Goal: Task Accomplishment & Management: Manage account settings

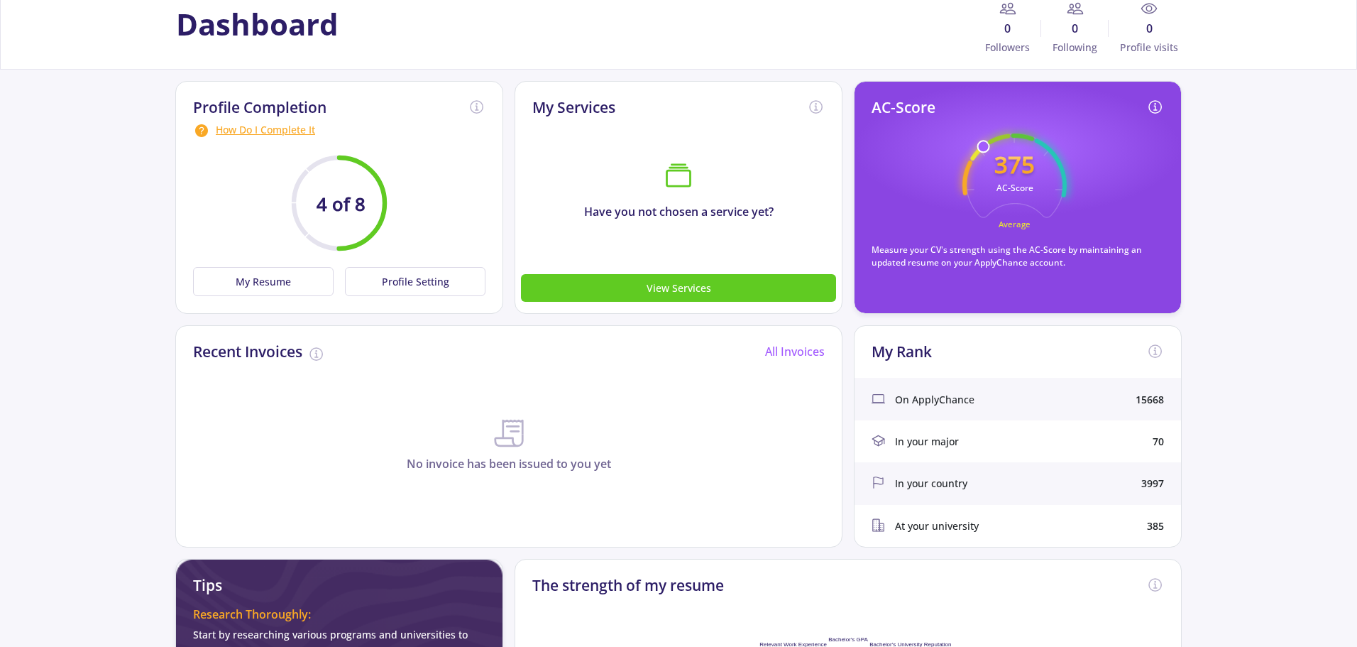
scroll to position [142, 0]
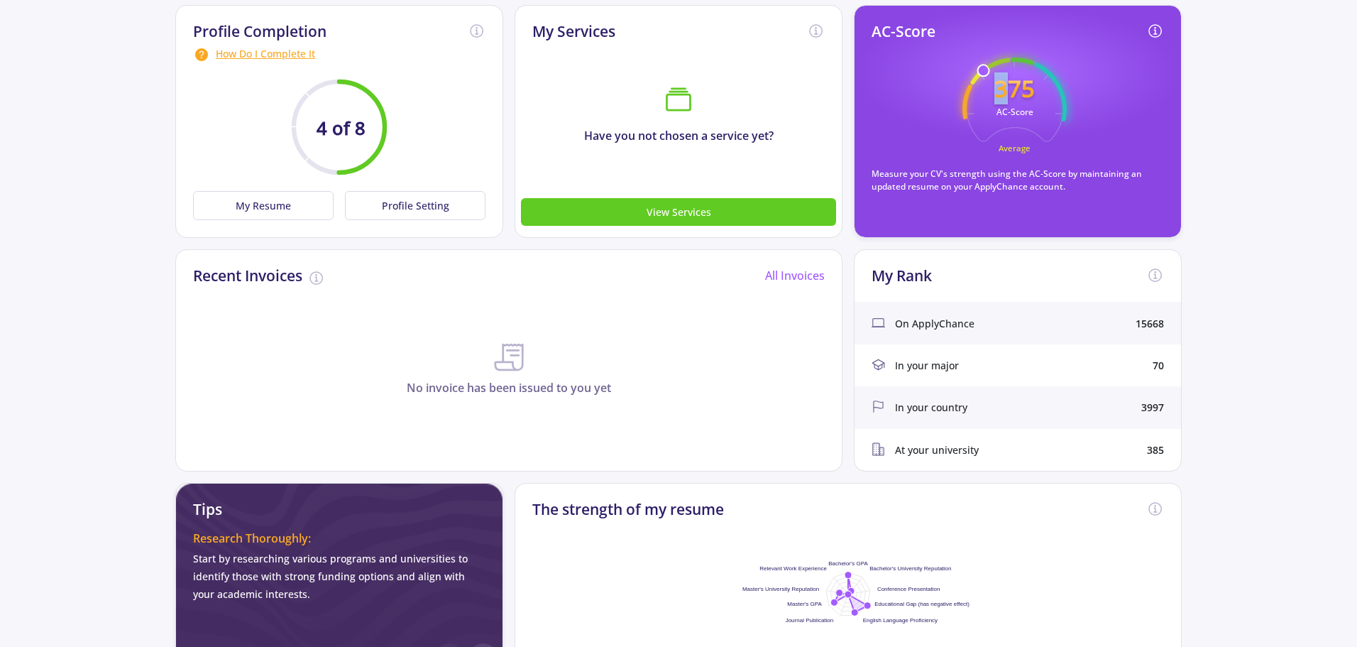
drag, startPoint x: 983, startPoint y: 69, endPoint x: 1009, endPoint y: 83, distance: 29.9
click at [1009, 83] on icon "375 AC-Score Average" at bounding box center [1015, 109] width 104 height 104
click at [1014, 135] on icon "375 AC-Score Average" at bounding box center [1015, 109] width 104 height 104
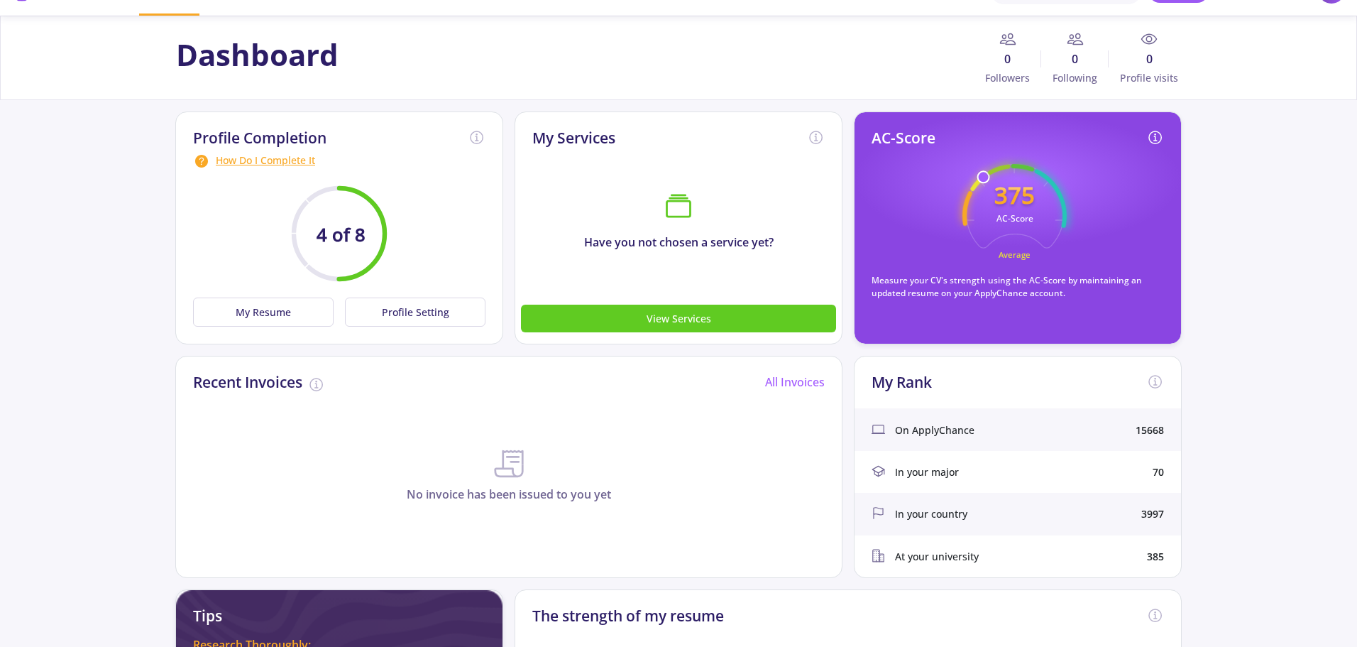
scroll to position [0, 0]
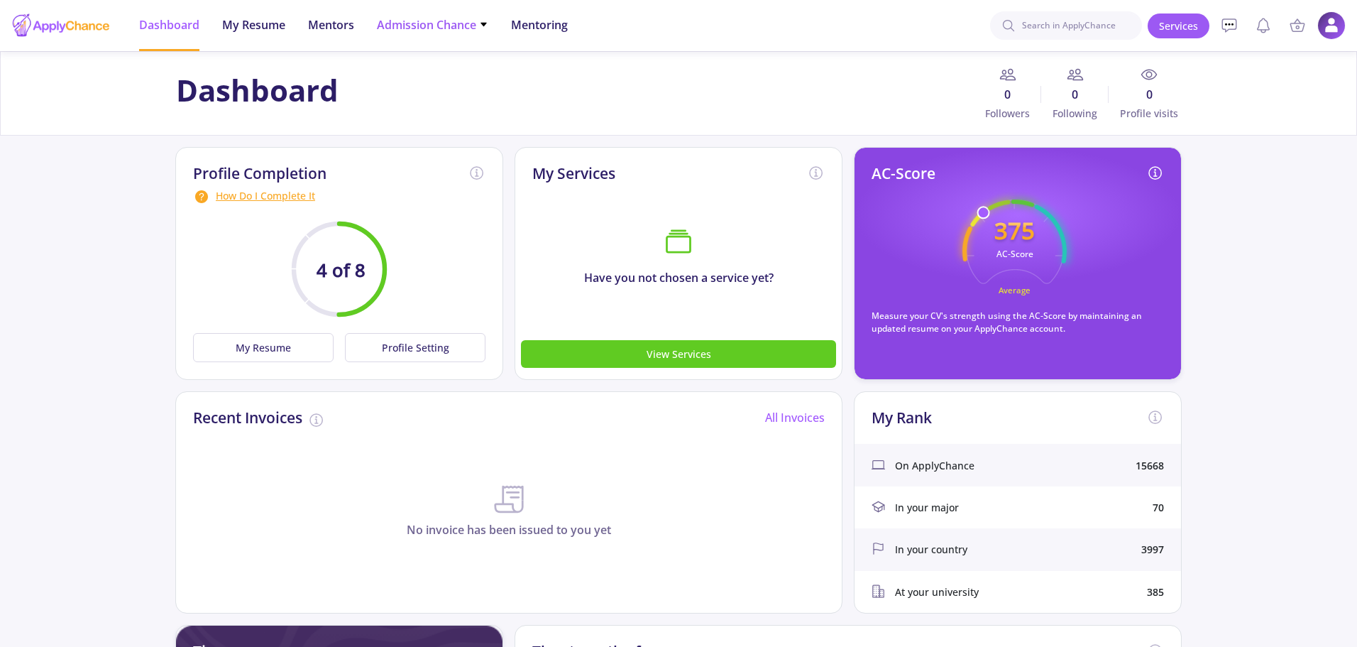
click at [420, 26] on span "Admission Chance" at bounding box center [432, 24] width 111 height 17
click at [481, 100] on link "Only My Chance of Admission" at bounding box center [461, 100] width 168 height 26
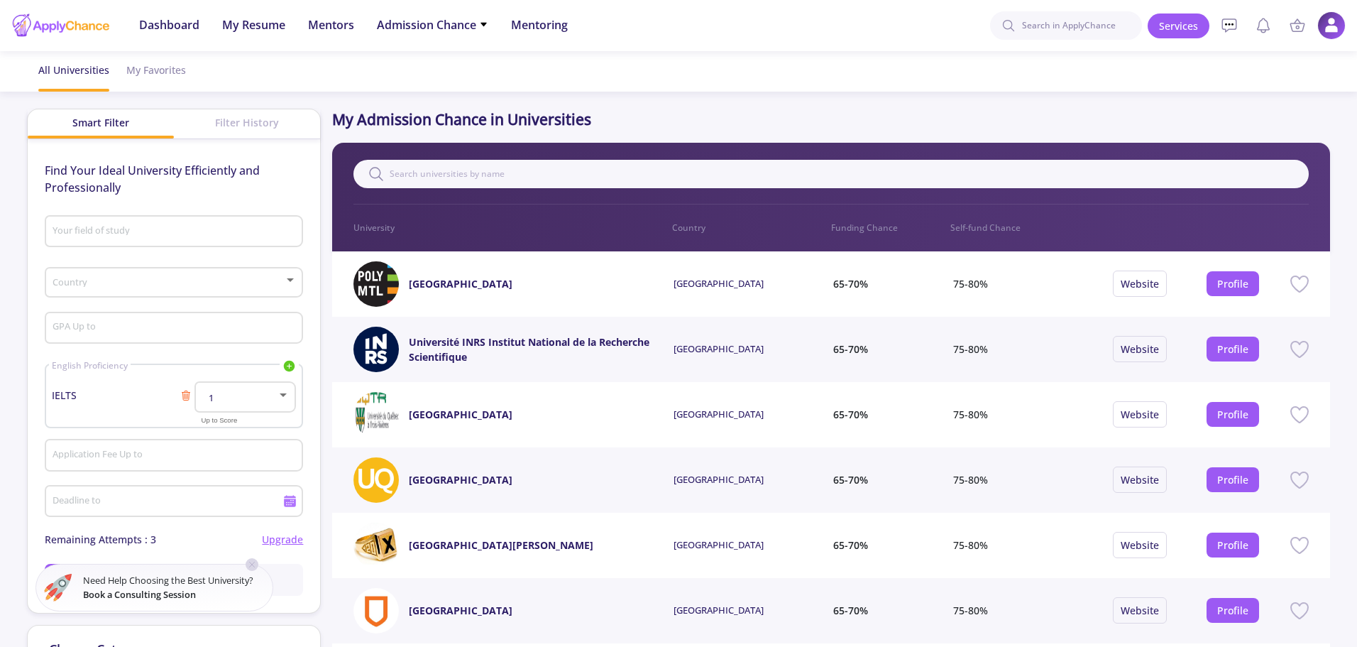
click at [169, 236] on input "Your field of study" at bounding box center [176, 232] width 248 height 13
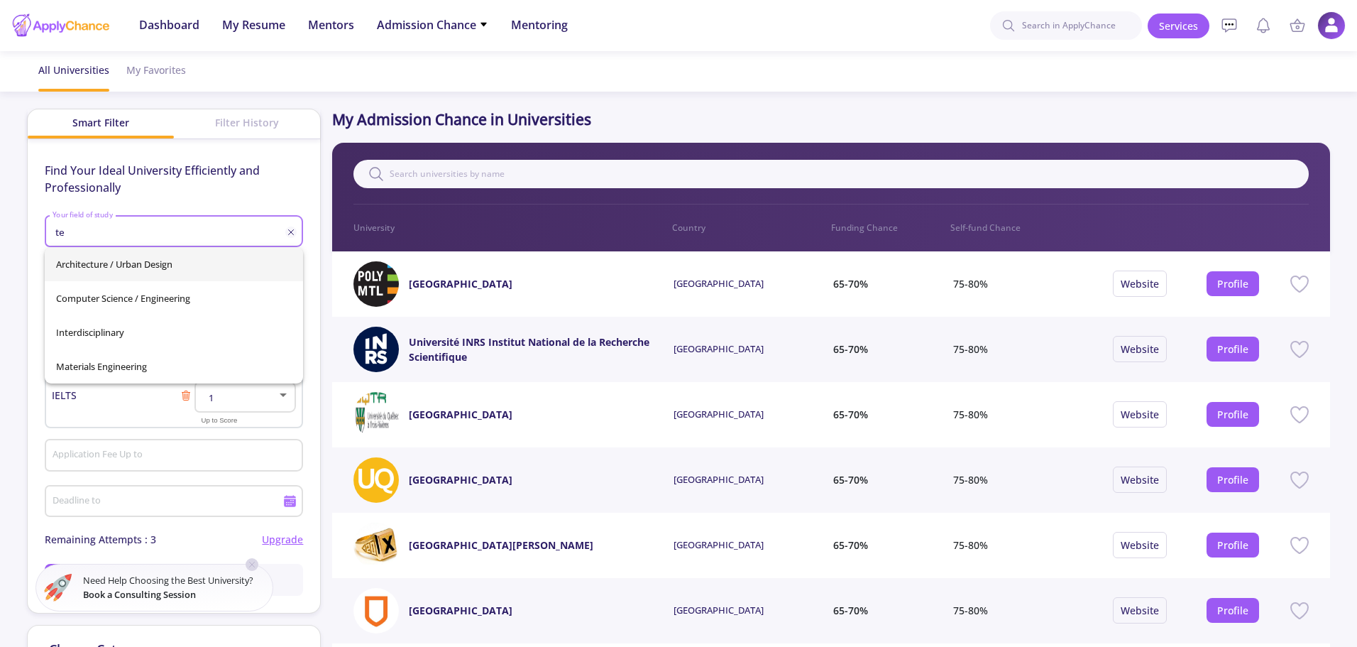
type input "t"
type input "c"
click at [206, 269] on span "Electrical Engineering" at bounding box center [174, 264] width 236 height 34
type input "Electrical Engineering"
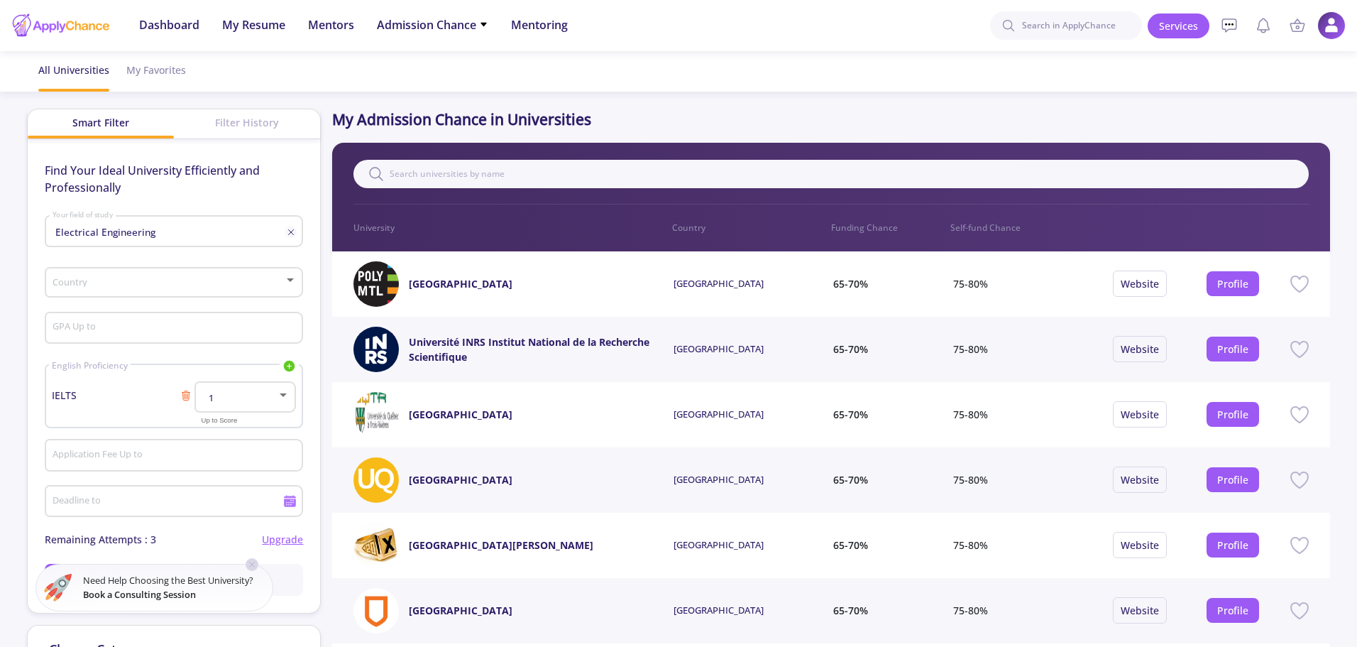
click at [248, 124] on div "Filter History" at bounding box center [247, 122] width 146 height 26
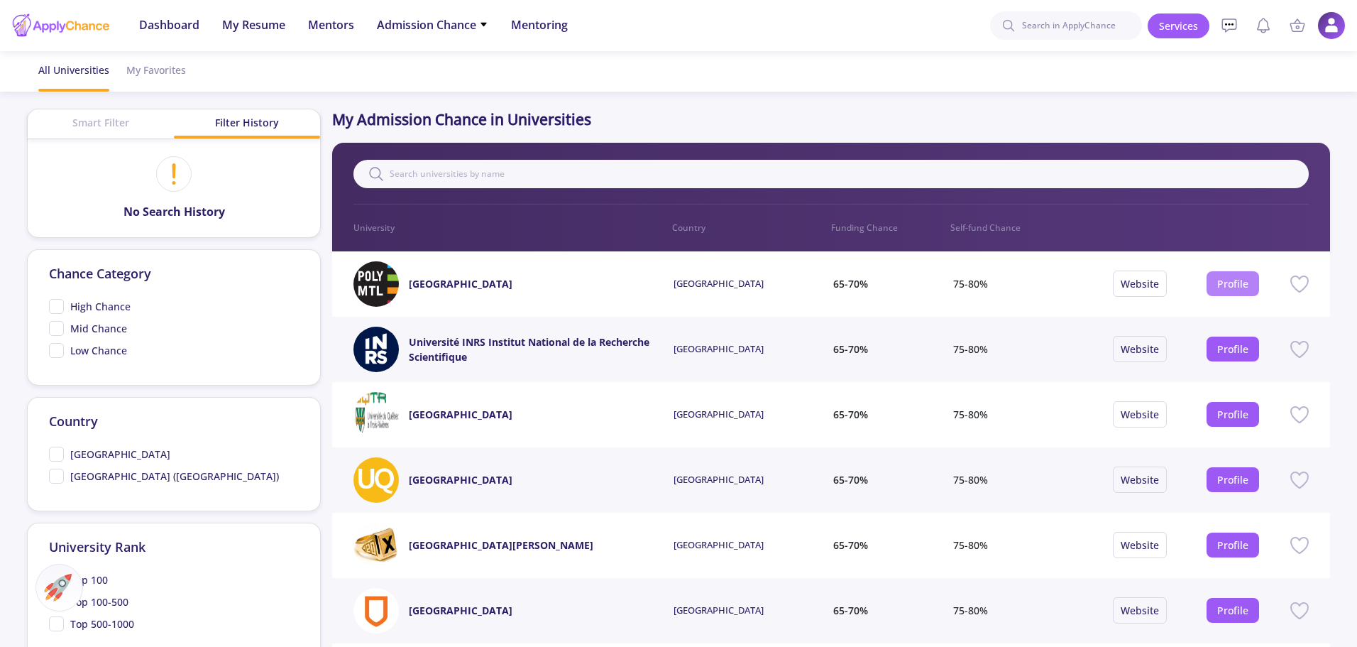
click at [1228, 287] on link "Profile" at bounding box center [1232, 283] width 31 height 13
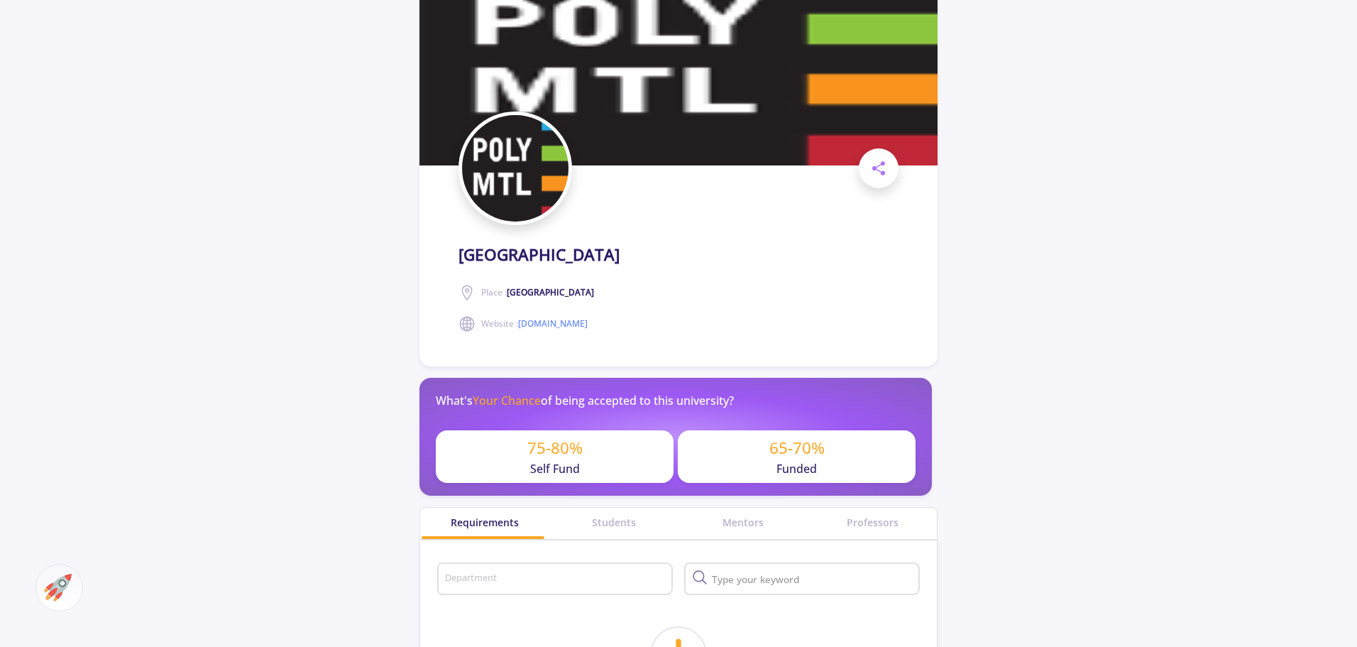
scroll to position [284, 0]
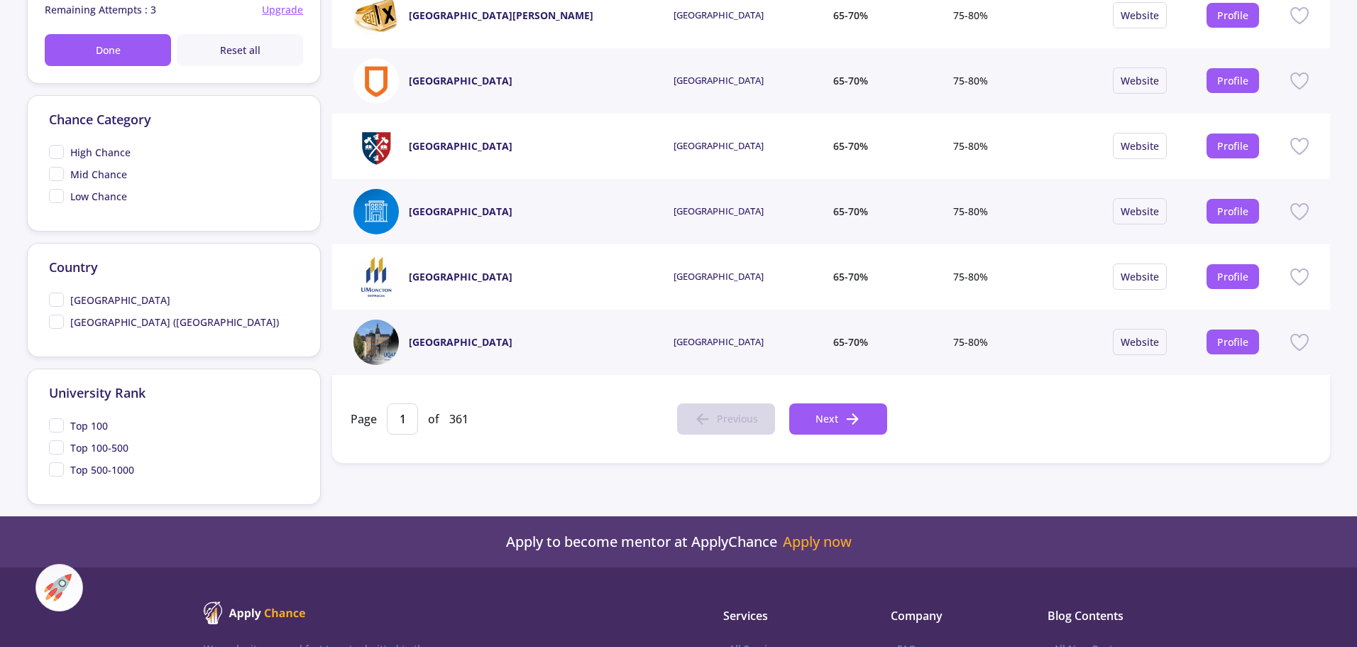
scroll to position [568, 0]
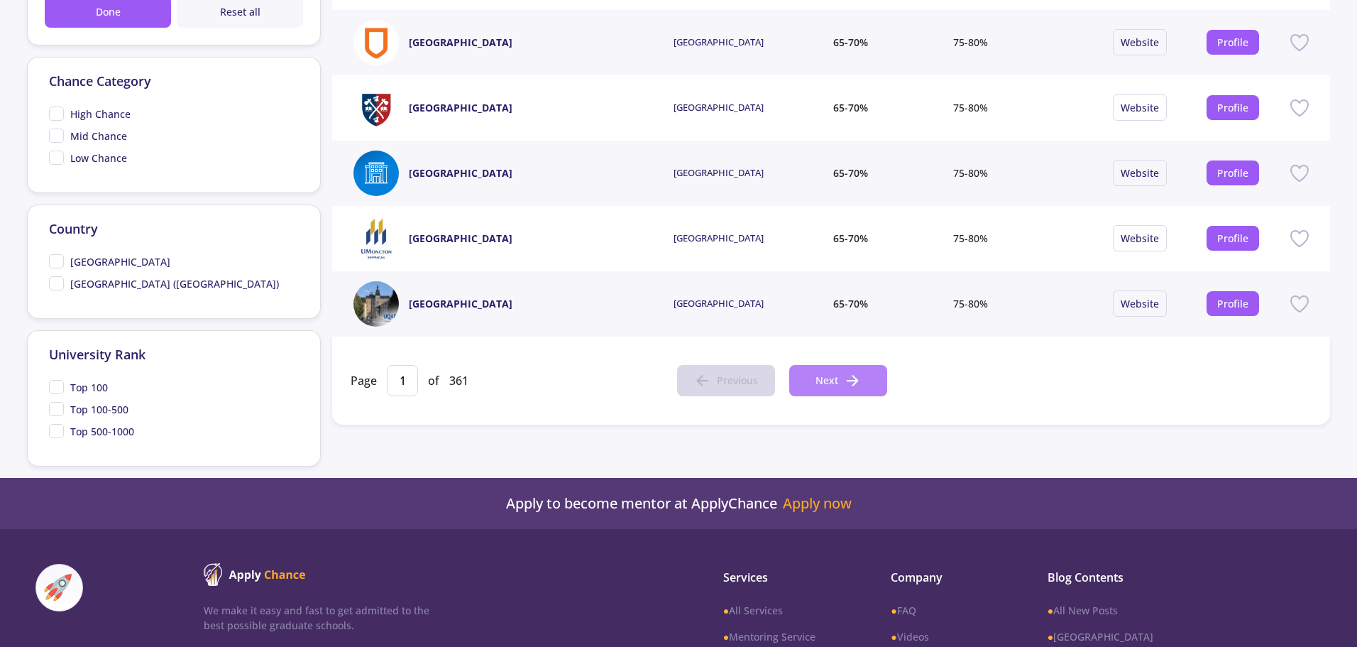
click at [840, 380] on button "Next" at bounding box center [838, 380] width 98 height 31
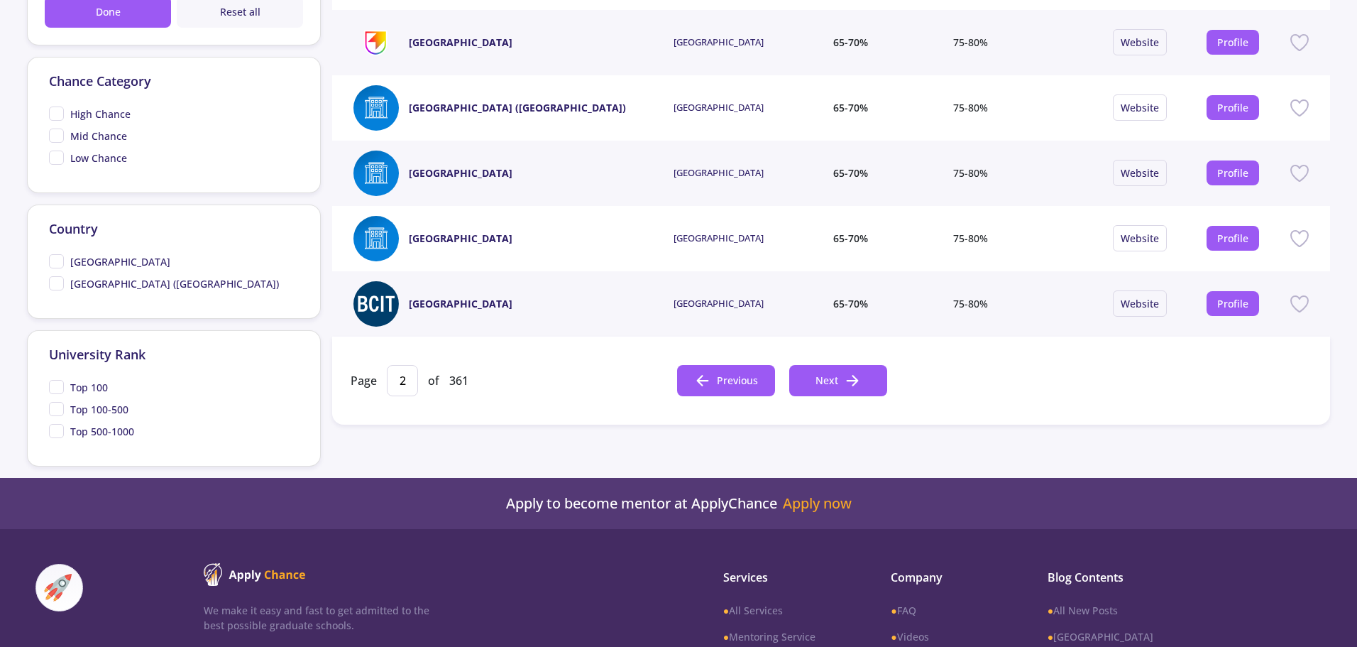
click at [845, 398] on div "Page 2 of 361 Previous Next" at bounding box center [830, 380] width 997 height 88
click at [847, 381] on icon at bounding box center [852, 380] width 17 height 17
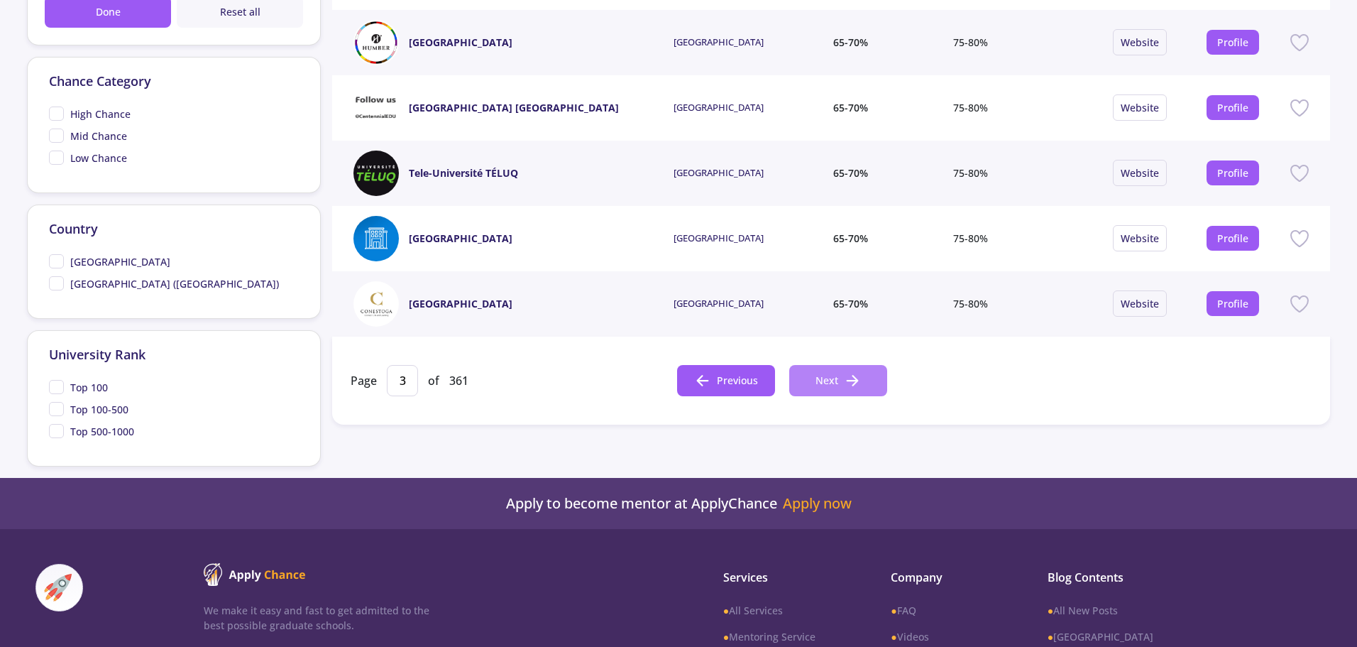
click at [847, 381] on icon at bounding box center [852, 380] width 17 height 17
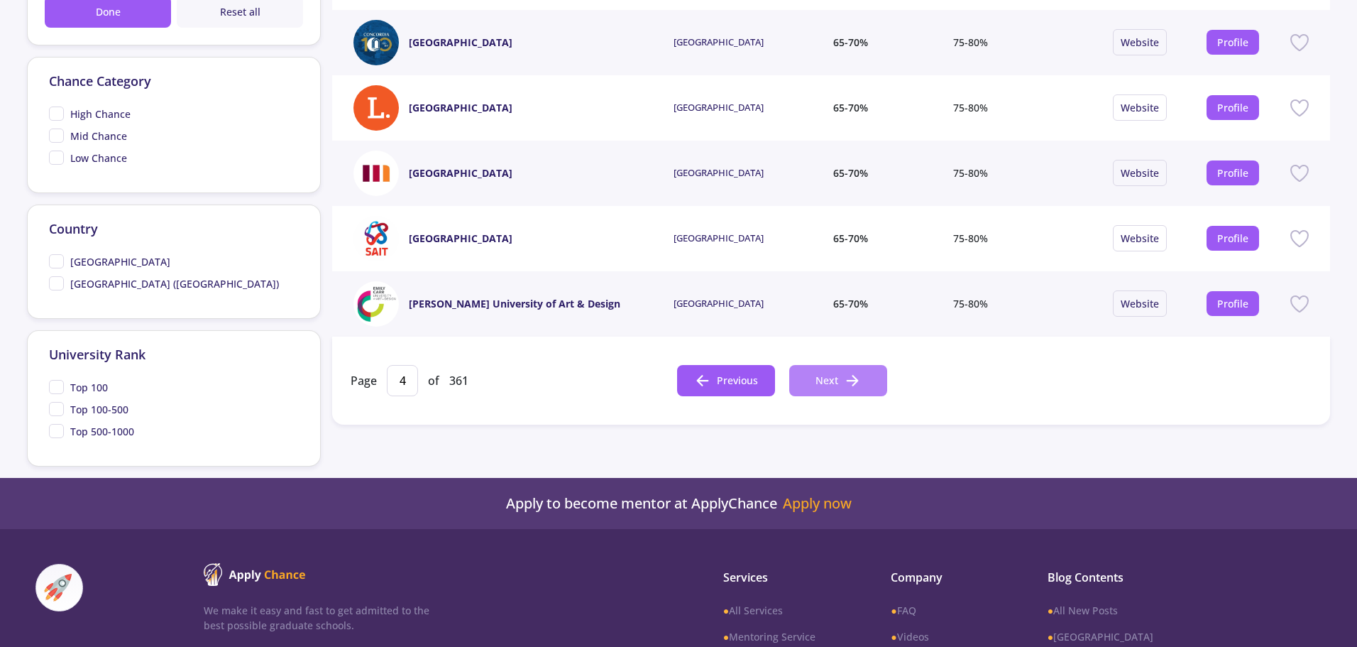
click at [847, 381] on icon at bounding box center [852, 380] width 17 height 17
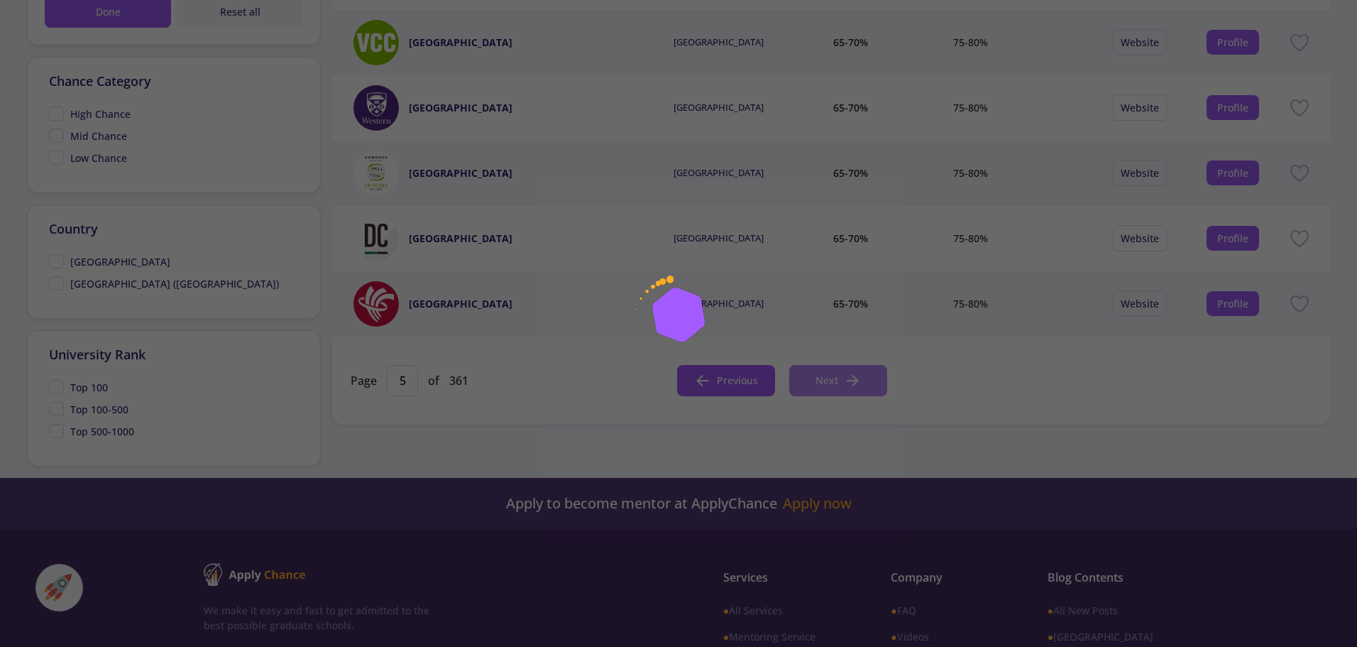
click at [847, 381] on icon at bounding box center [852, 380] width 17 height 17
type input "6"
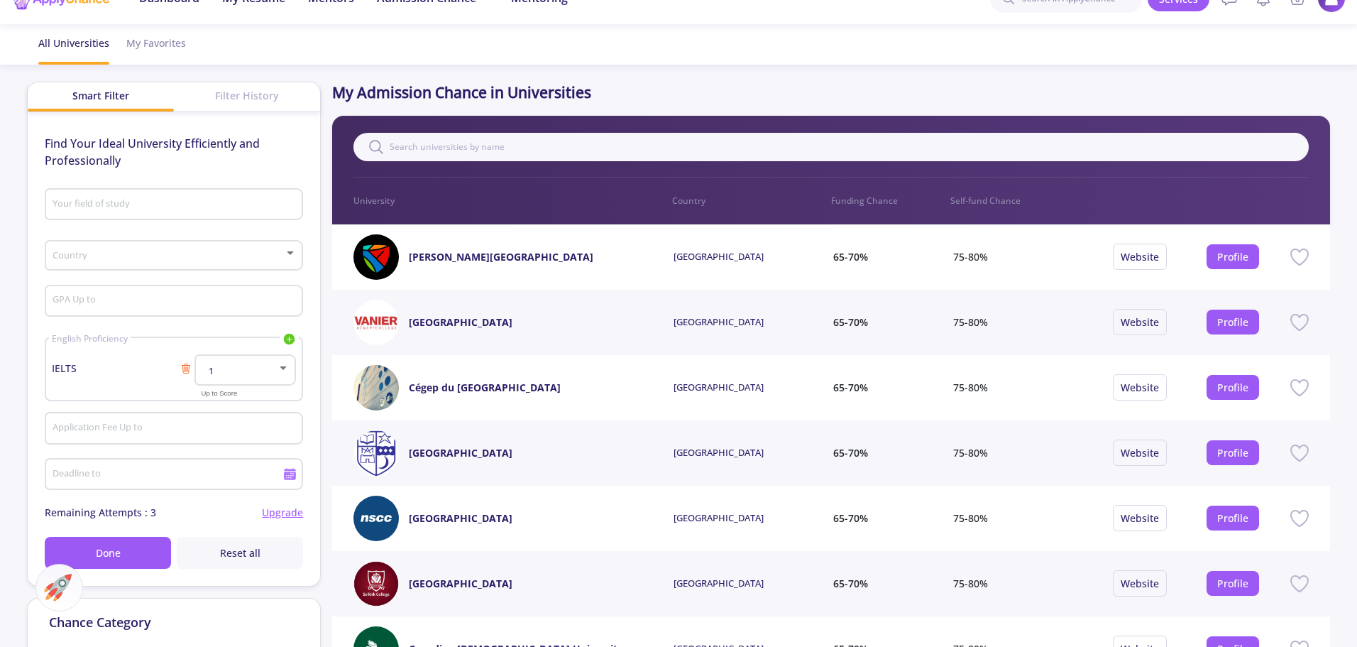
scroll to position [0, 0]
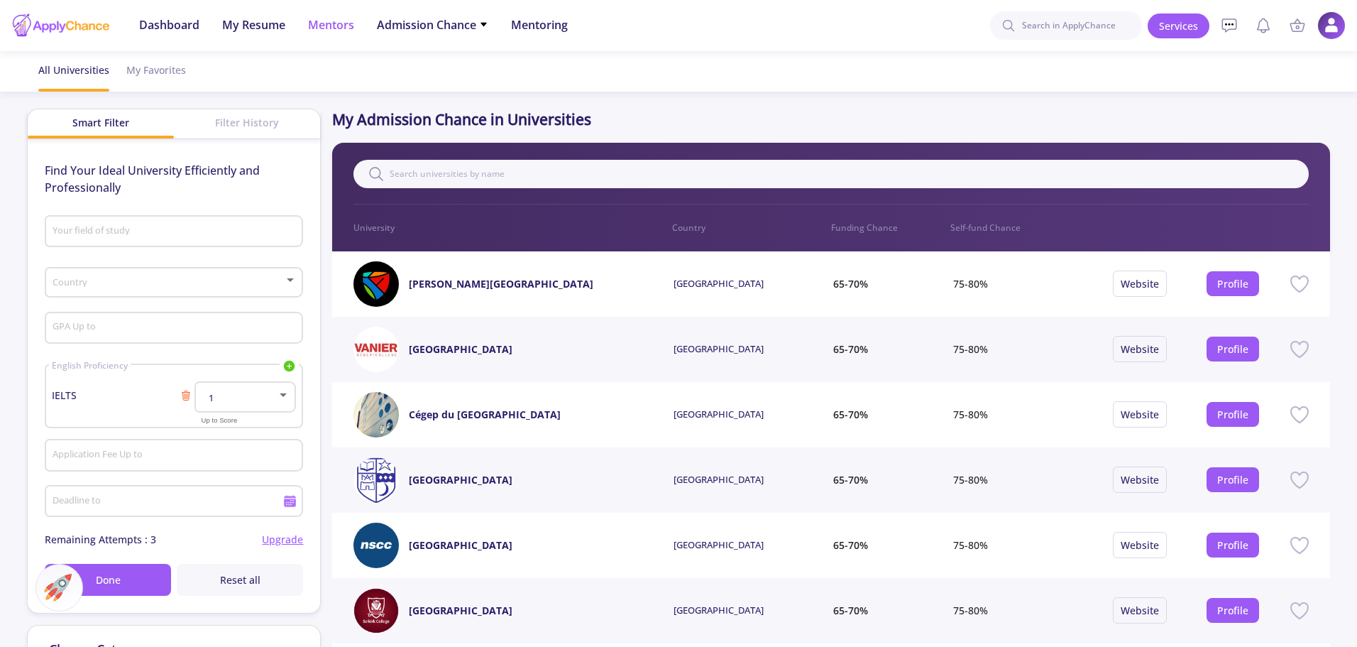
click at [353, 31] on span "Mentors" at bounding box center [331, 24] width 46 height 17
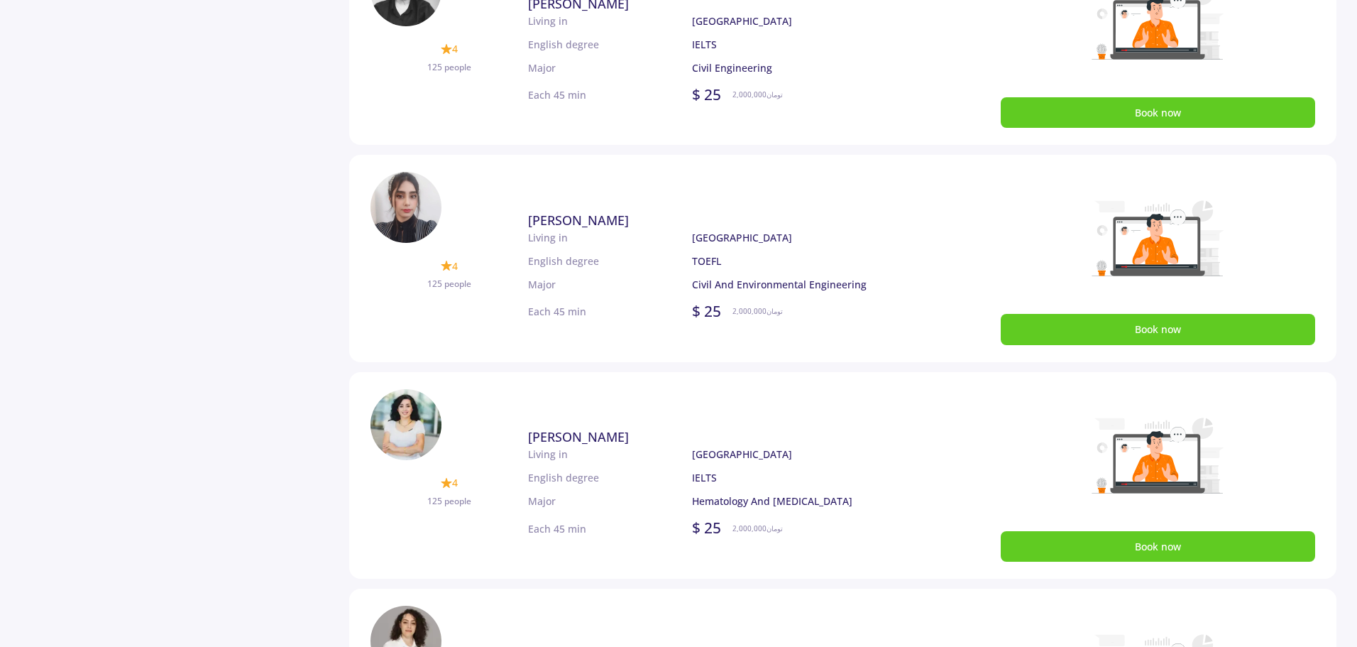
scroll to position [710, 0]
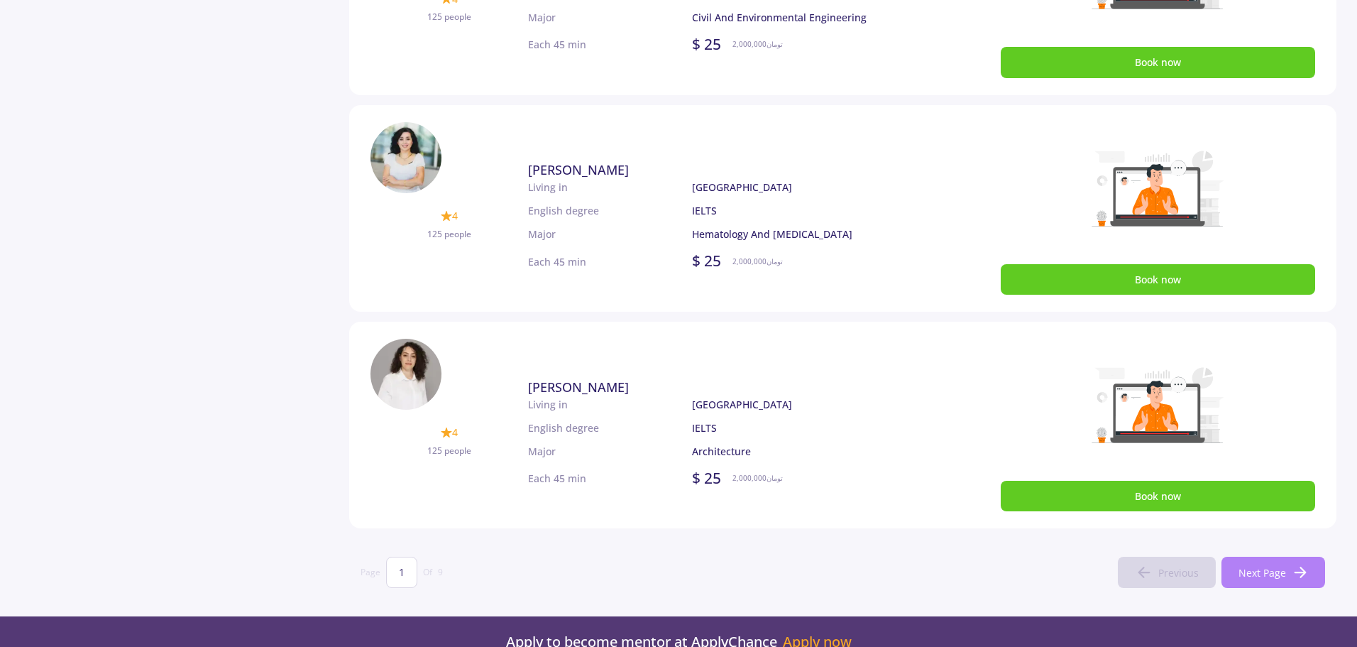
click at [1281, 569] on span "Next Page" at bounding box center [1263, 572] width 48 height 15
type input "2"
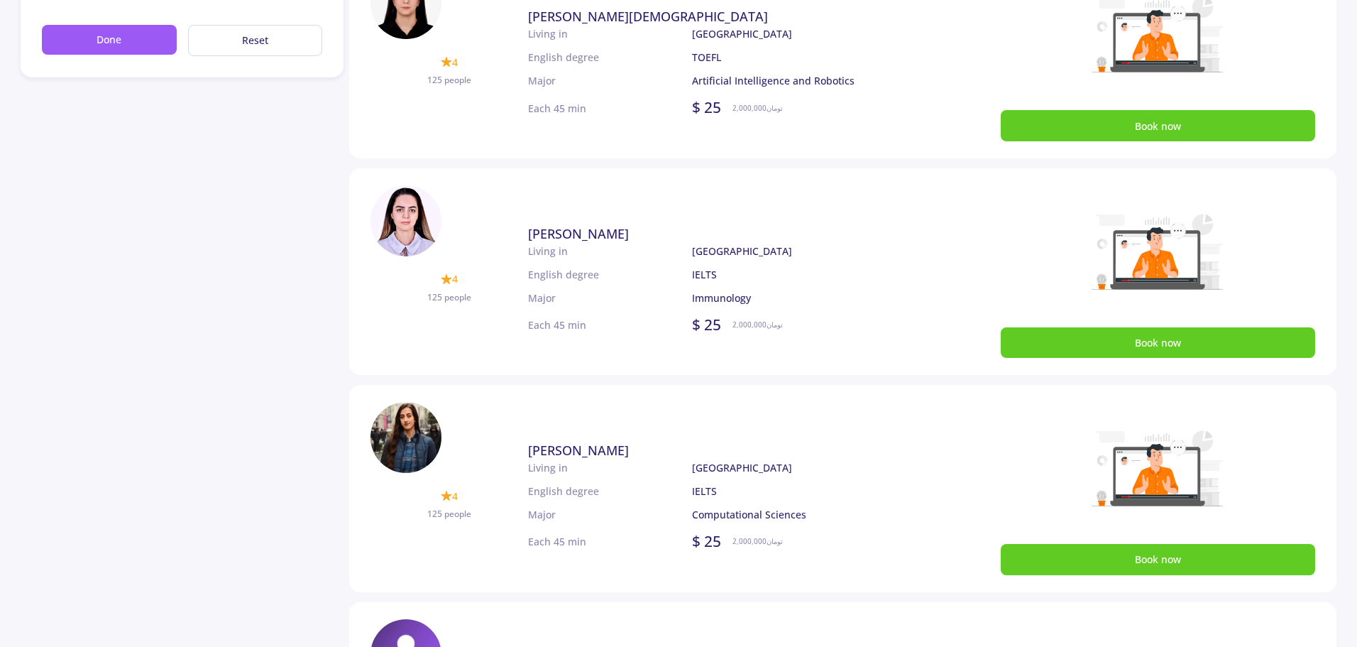
scroll to position [0, 0]
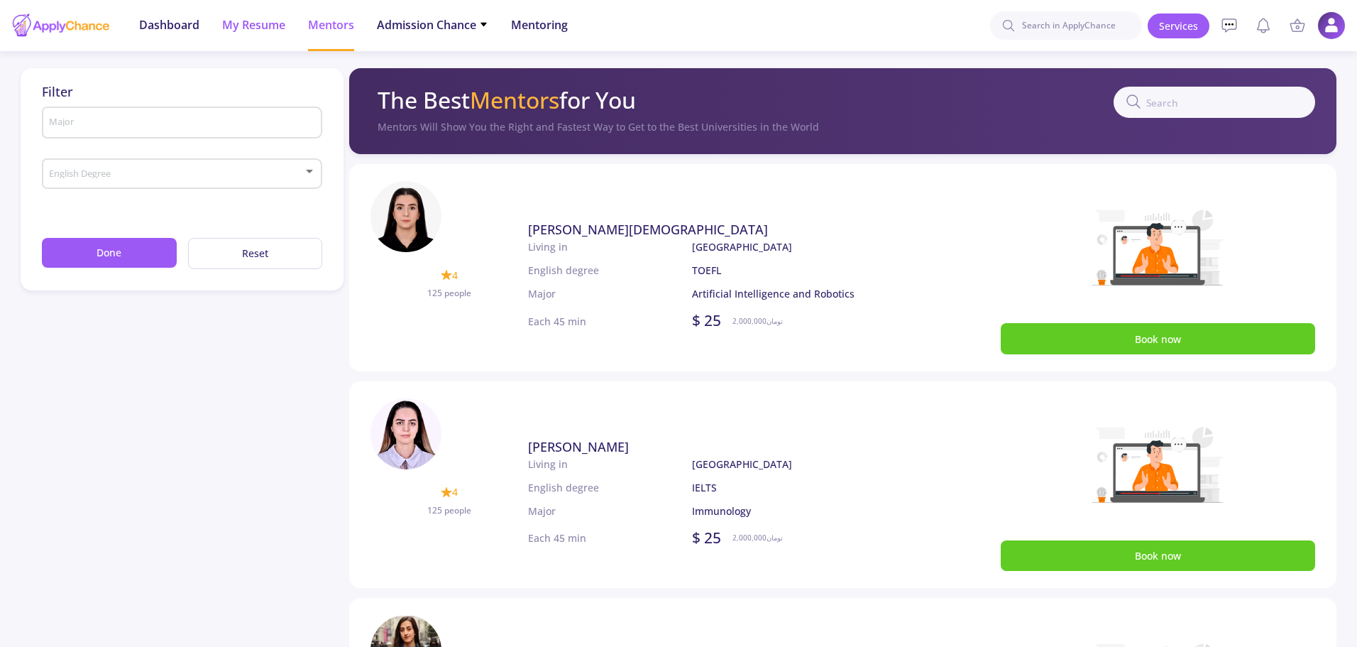
click at [273, 29] on span "My Resume" at bounding box center [253, 24] width 63 height 17
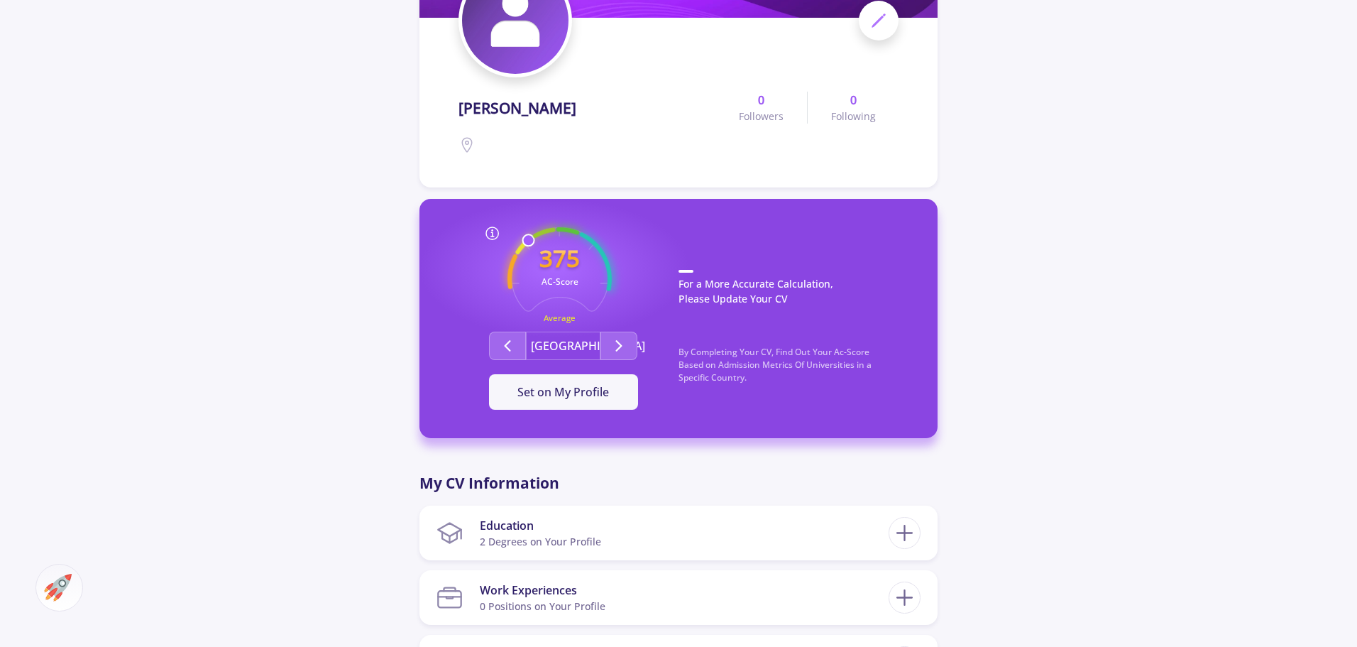
scroll to position [213, 0]
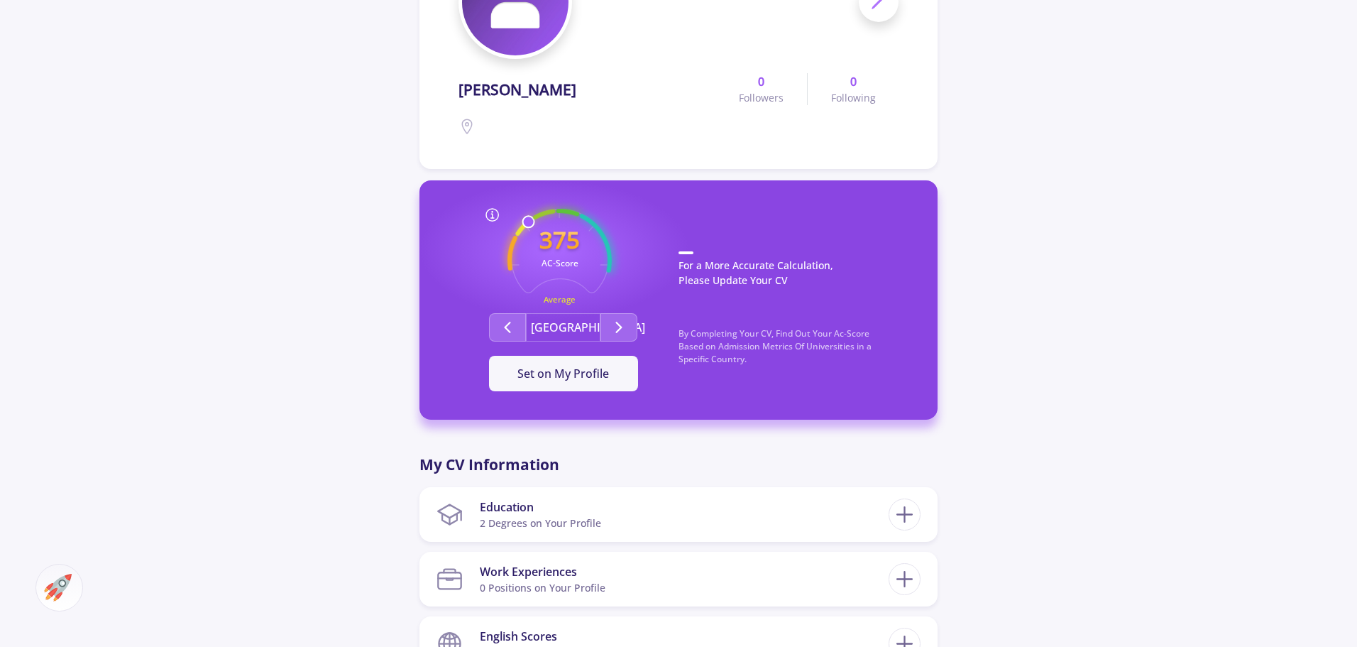
click at [491, 216] on icon at bounding box center [492, 215] width 17 height 17
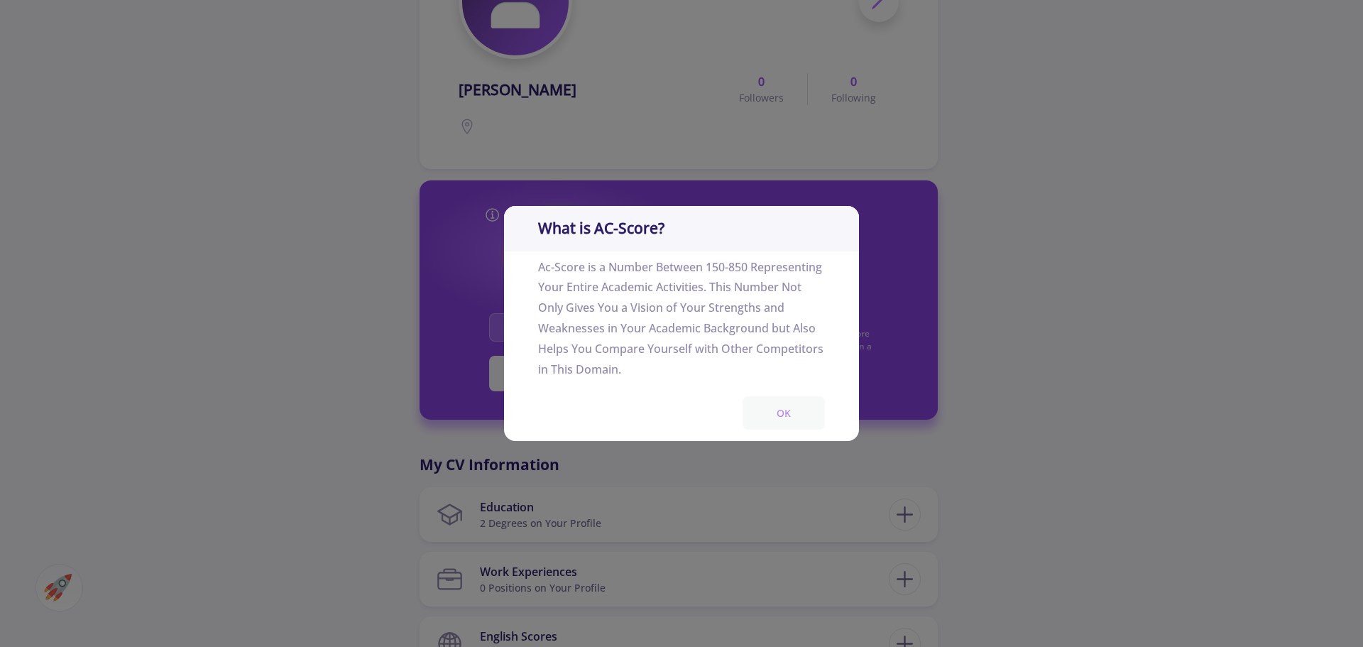
click at [805, 415] on button "OK" at bounding box center [784, 412] width 82 height 33
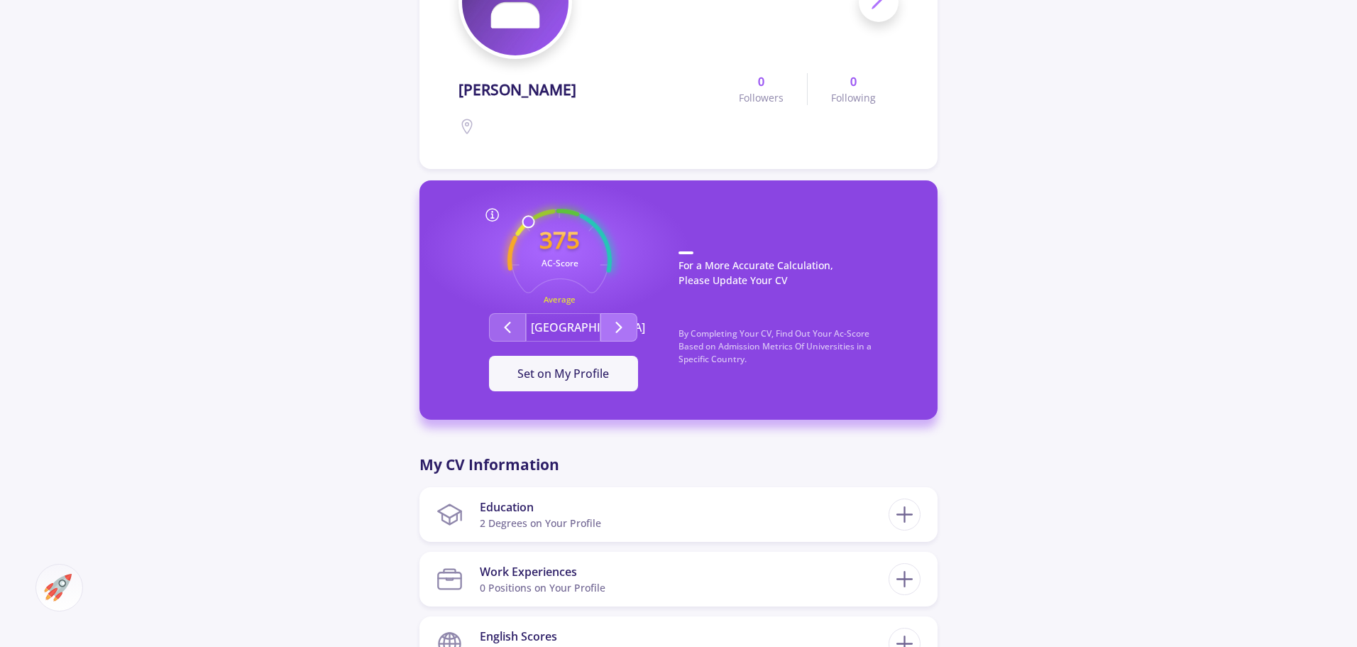
click at [623, 333] on icon "Second group" at bounding box center [618, 327] width 17 height 17
click at [623, 332] on icon "Second group" at bounding box center [618, 327] width 17 height 17
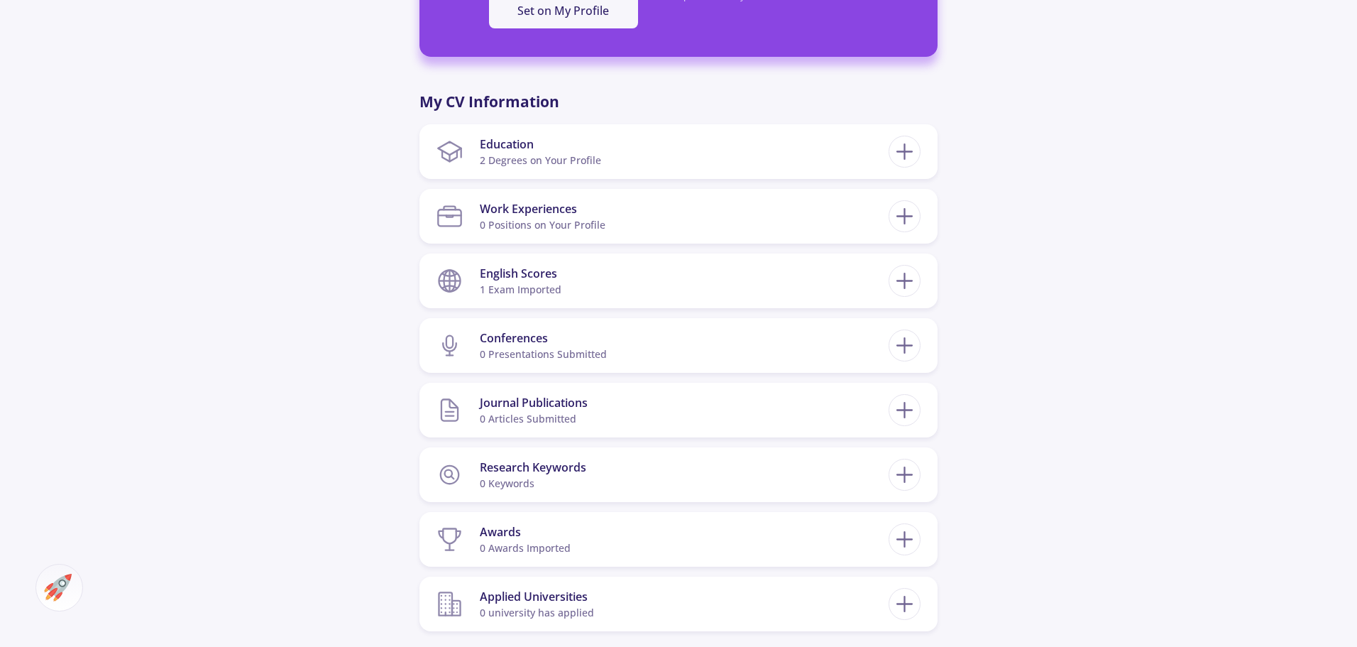
scroll to position [497, 0]
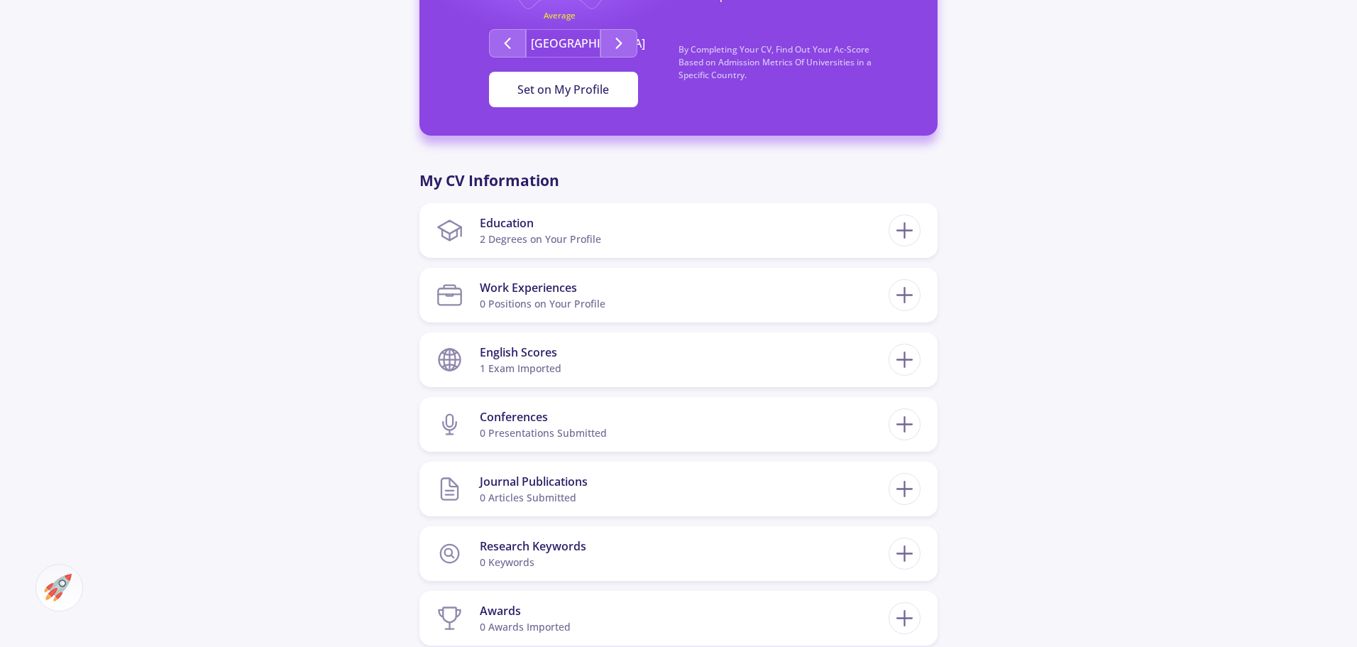
click at [561, 92] on span "Set on My Profile" at bounding box center [563, 90] width 92 height 16
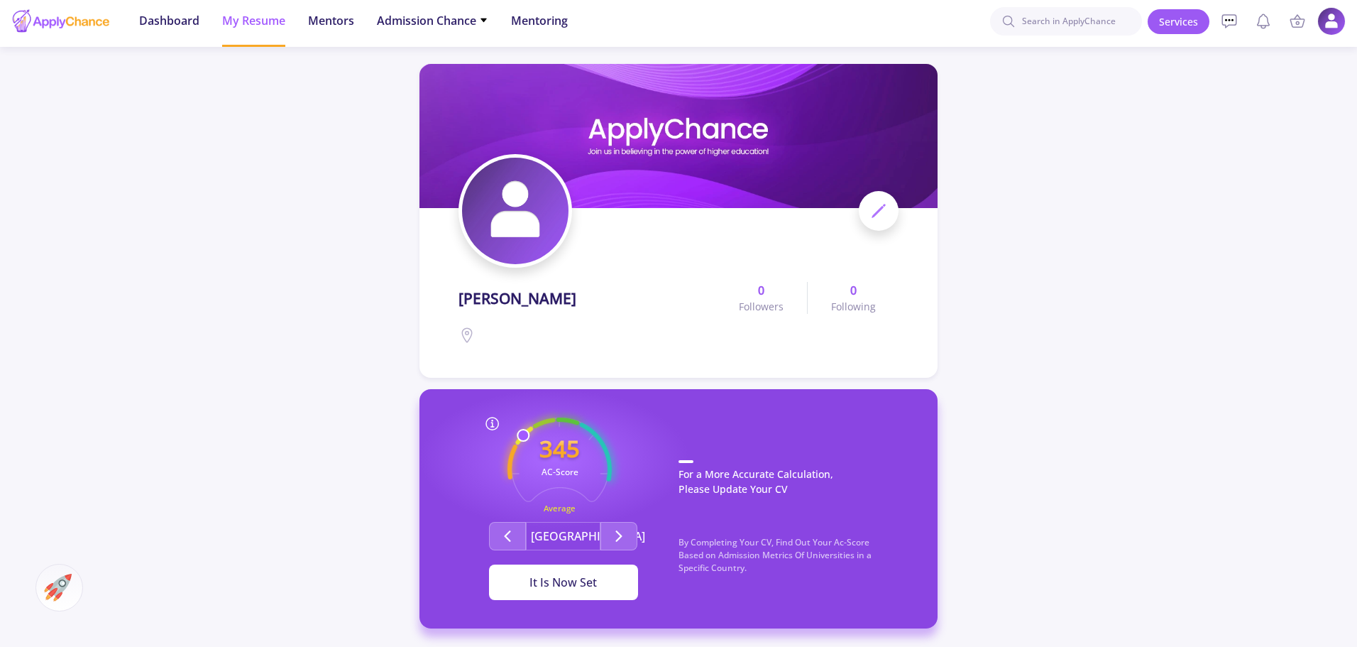
scroll to position [0, 0]
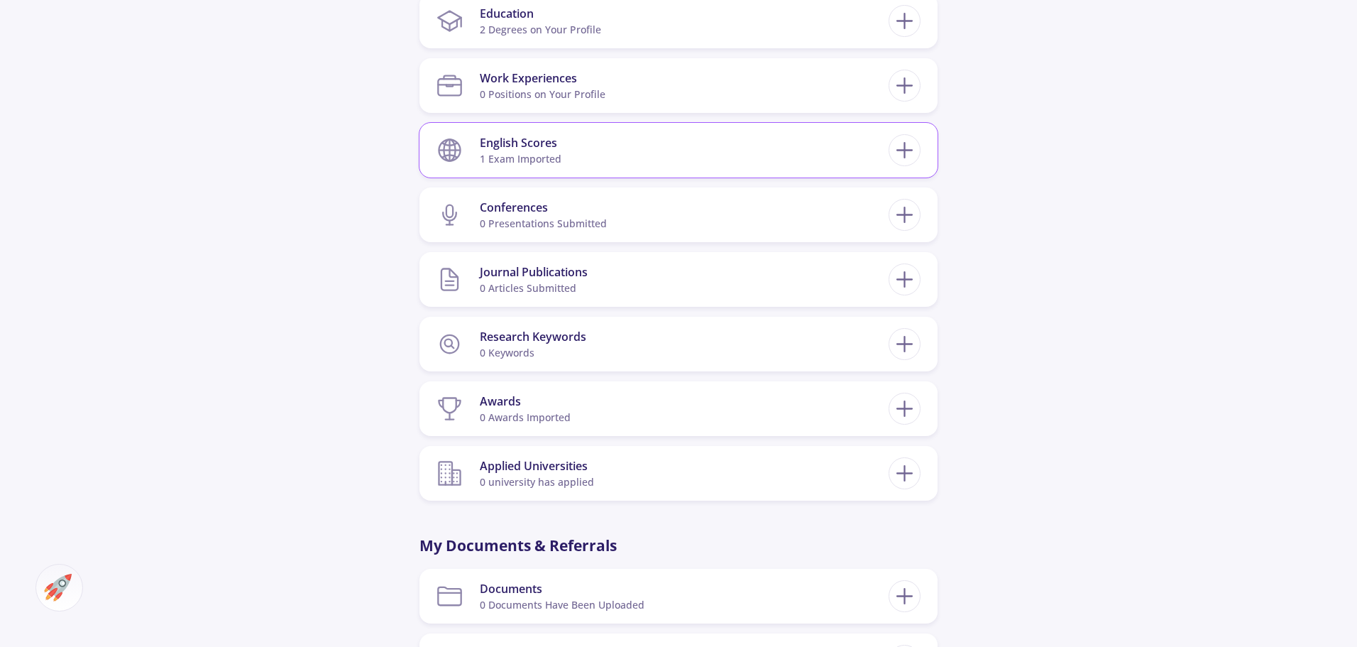
scroll to position [710, 0]
click at [627, 329] on section "Research Keywords 0 keywords" at bounding box center [663, 340] width 452 height 43
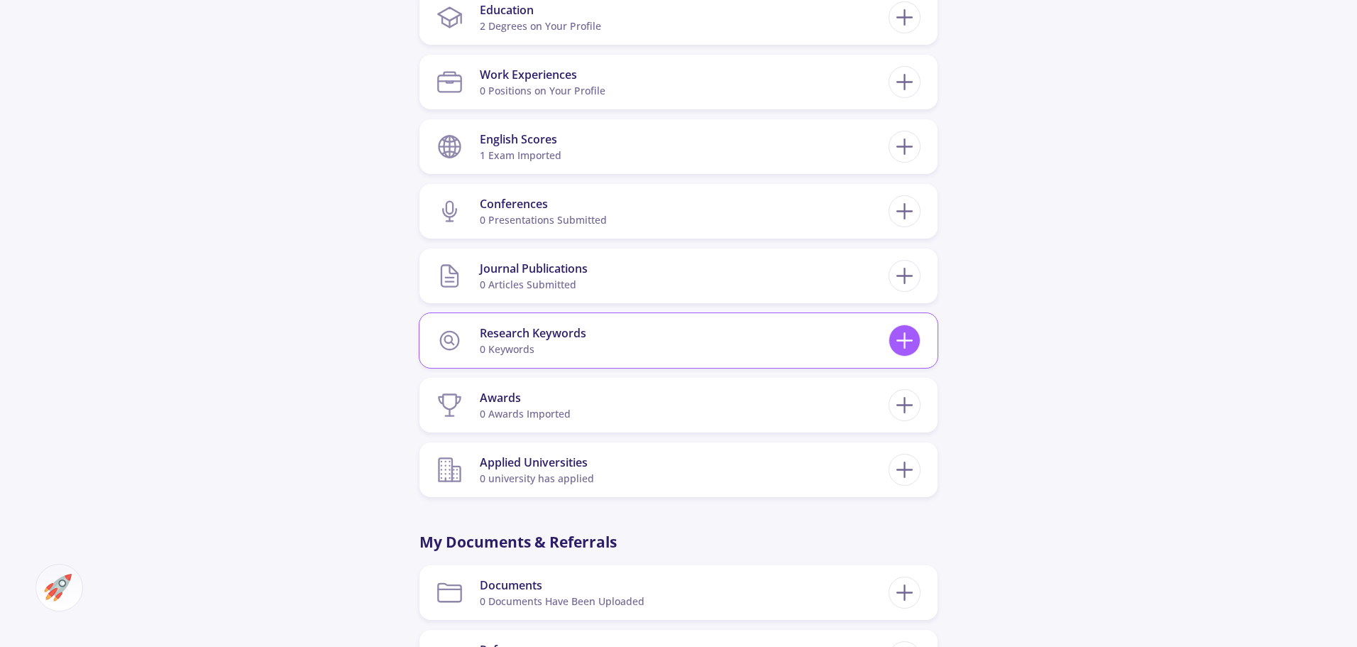
click at [902, 341] on line at bounding box center [904, 341] width 15 height 0
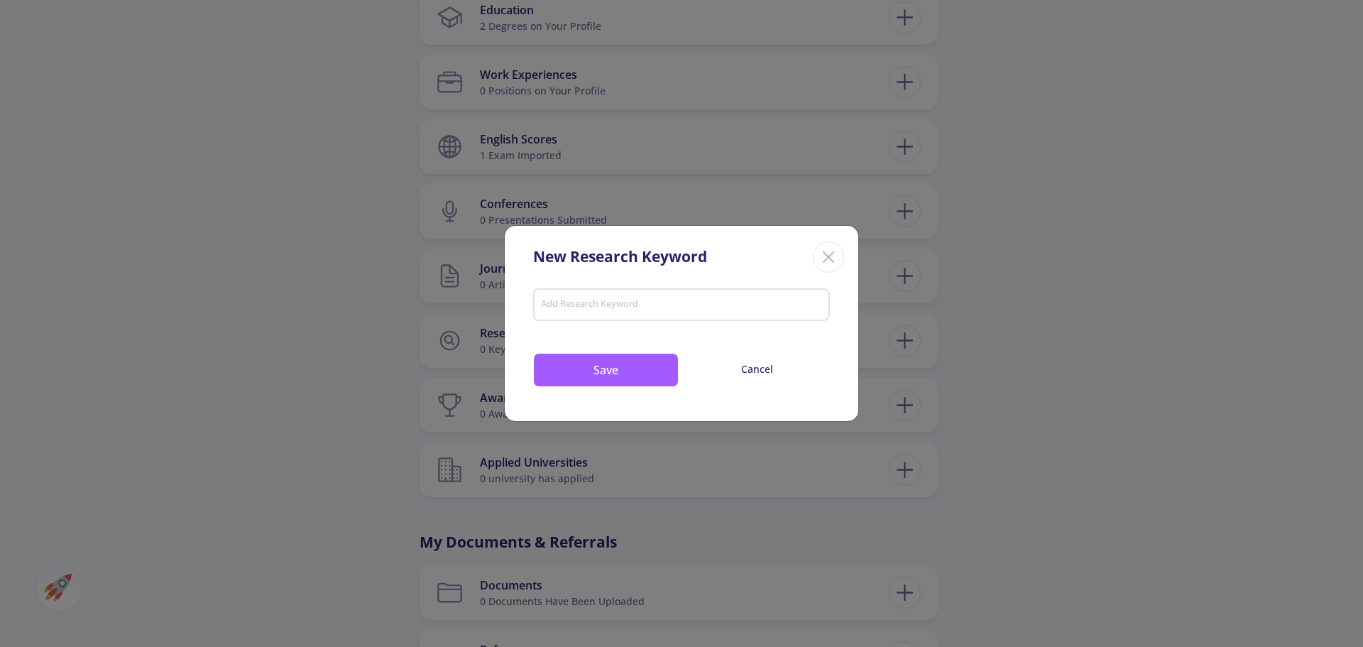
click at [668, 297] on div at bounding box center [681, 306] width 289 height 18
type input "Channel State Information"
click at [638, 366] on button "Save" at bounding box center [606, 370] width 146 height 34
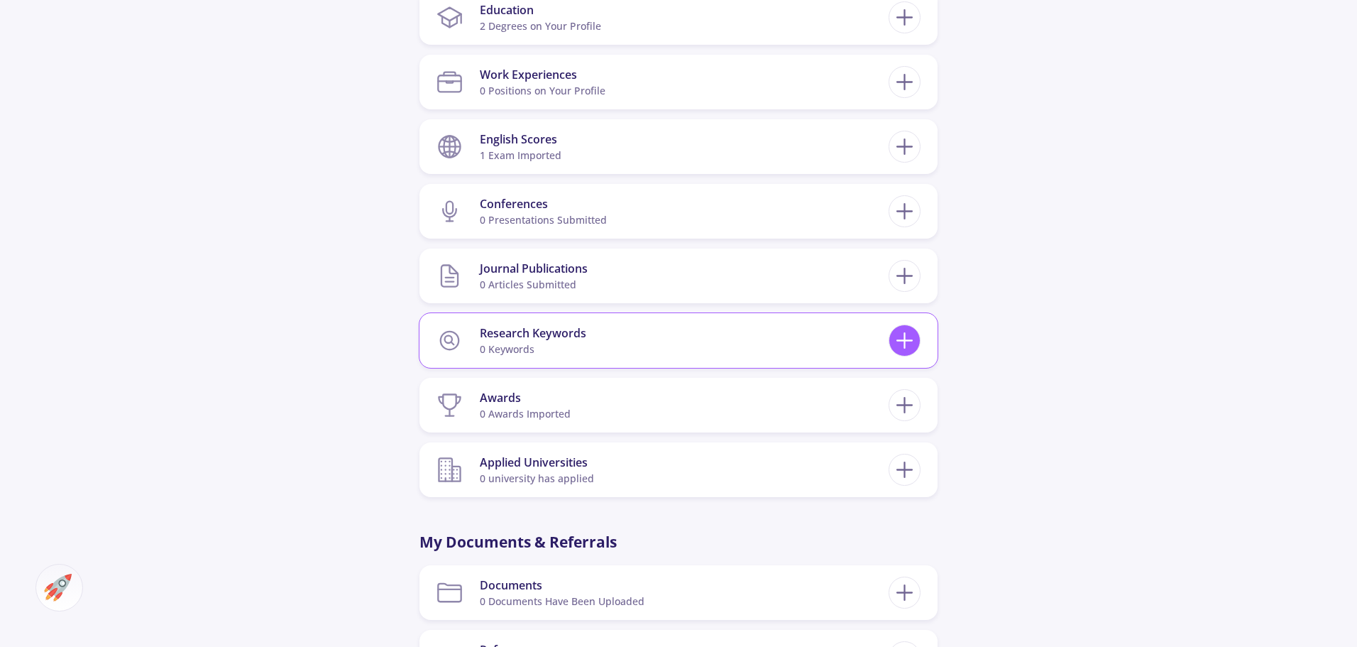
click at [911, 336] on icon at bounding box center [905, 340] width 26 height 26
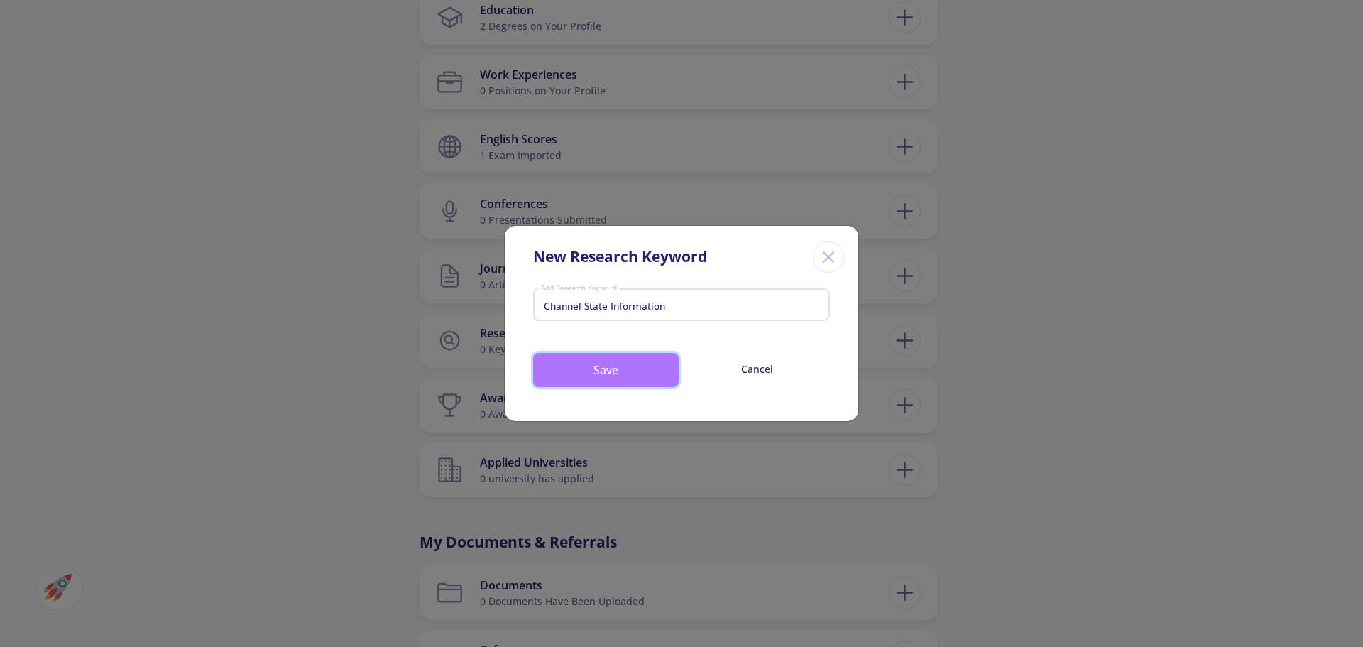
click at [597, 380] on button "Save" at bounding box center [606, 370] width 146 height 34
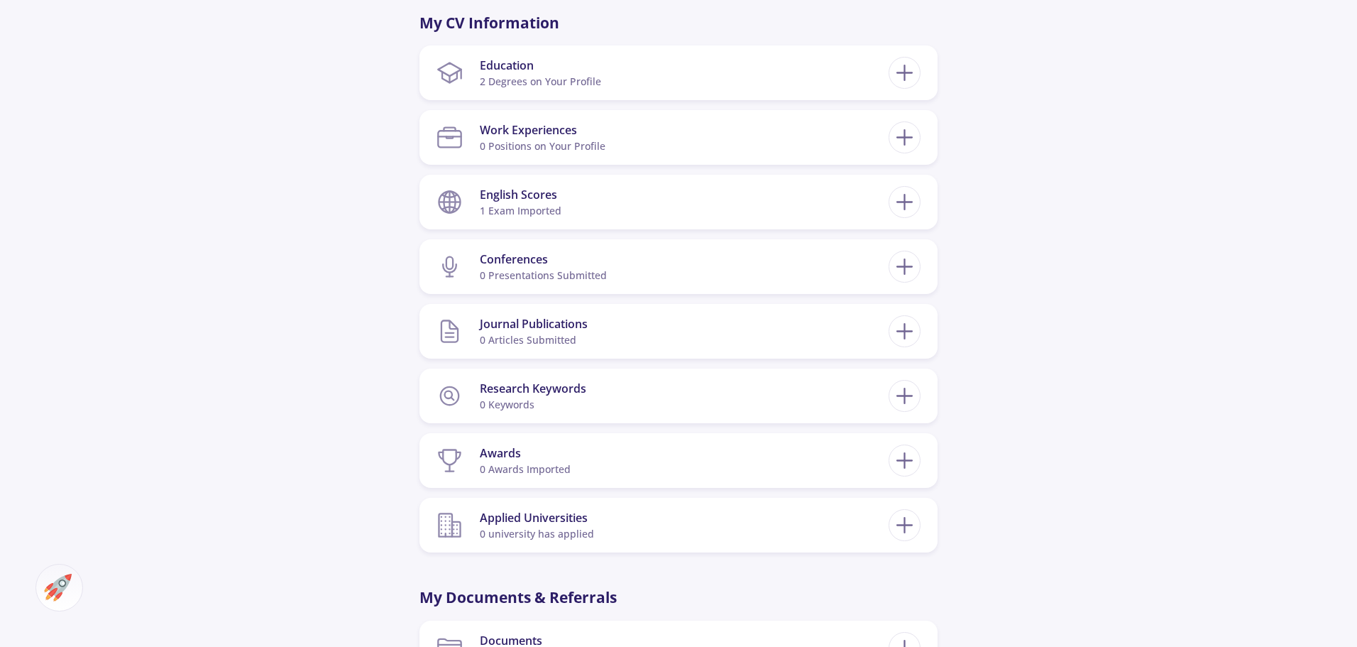
scroll to position [669, 0]
